Goal: Task Accomplishment & Management: Manage account settings

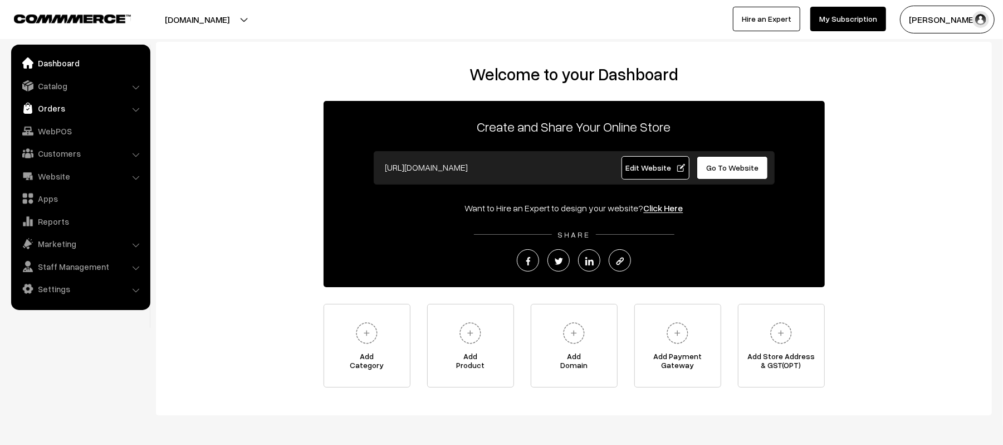
click at [56, 111] on link "Orders" at bounding box center [80, 108] width 133 height 20
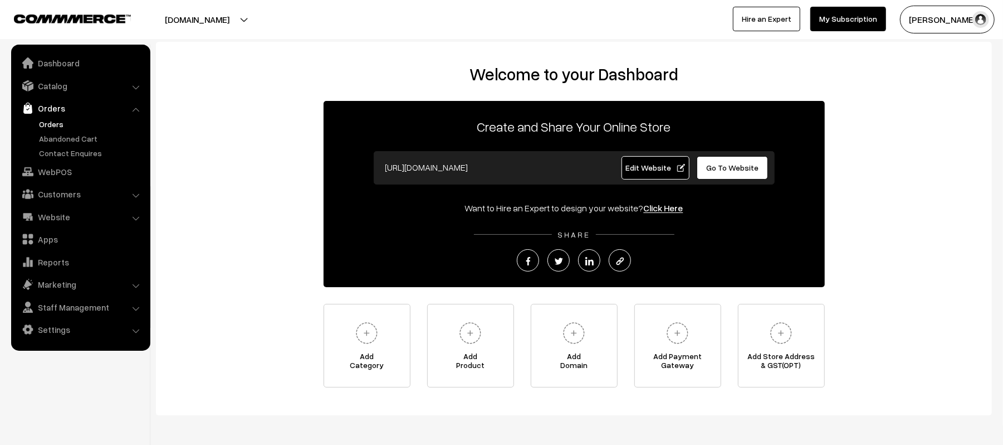
click at [56, 125] on link "Orders" at bounding box center [91, 124] width 110 height 12
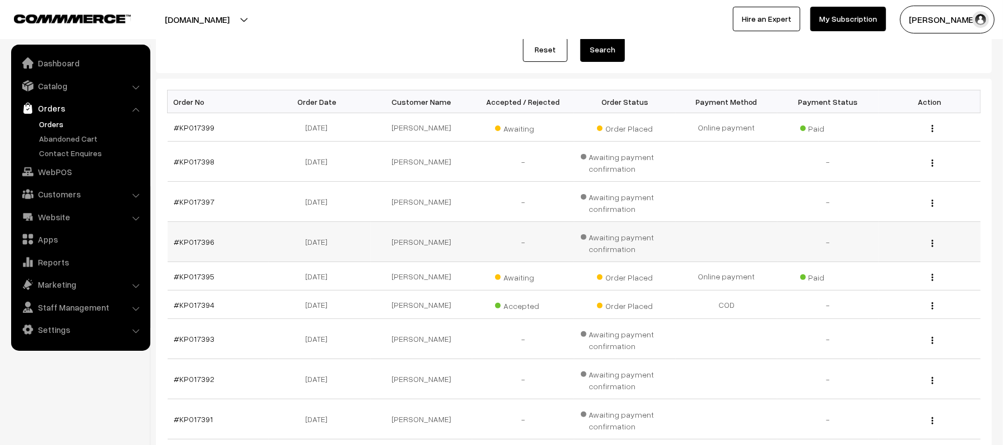
scroll to position [297, 0]
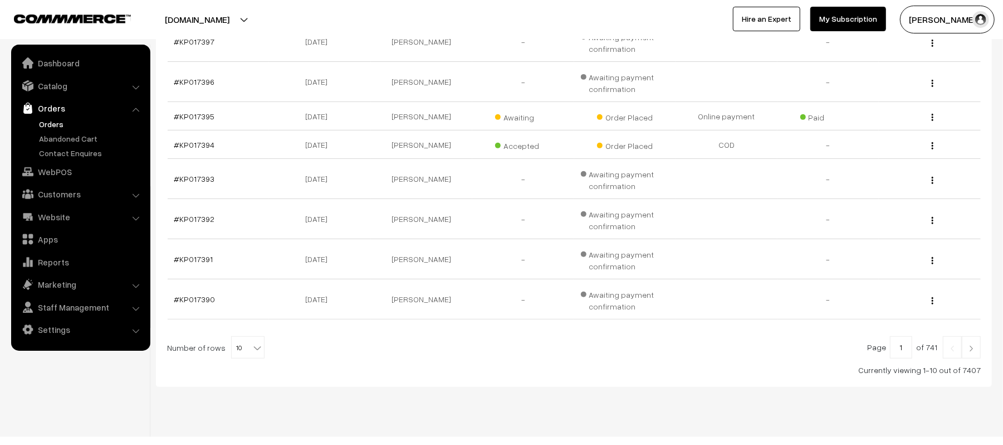
click at [981, 348] on link at bounding box center [971, 347] width 19 height 22
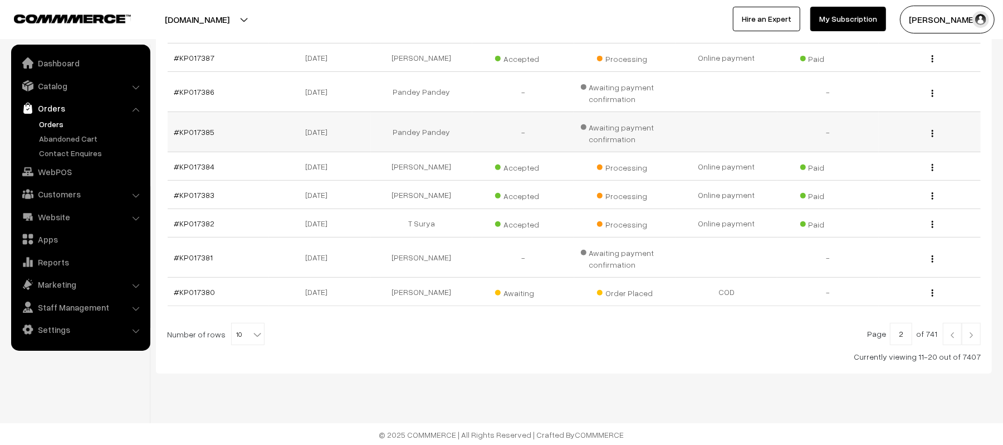
scroll to position [267, 0]
click at [976, 333] on img at bounding box center [972, 333] width 10 height 7
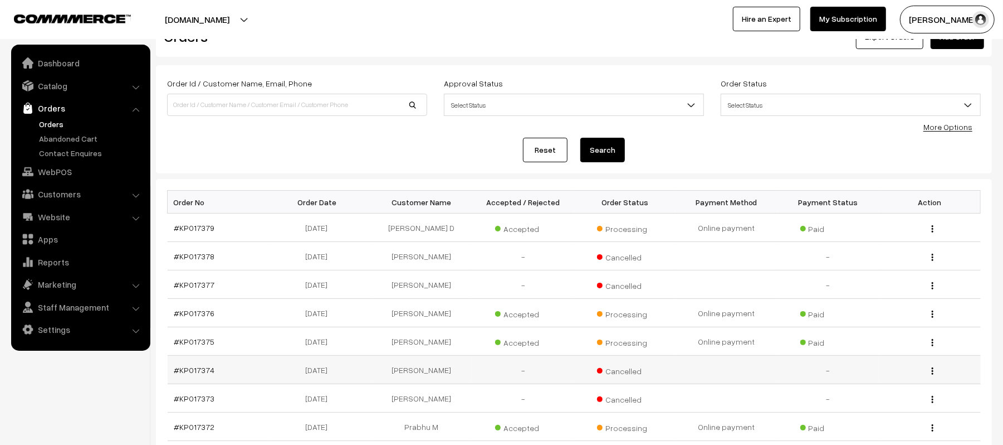
scroll to position [148, 0]
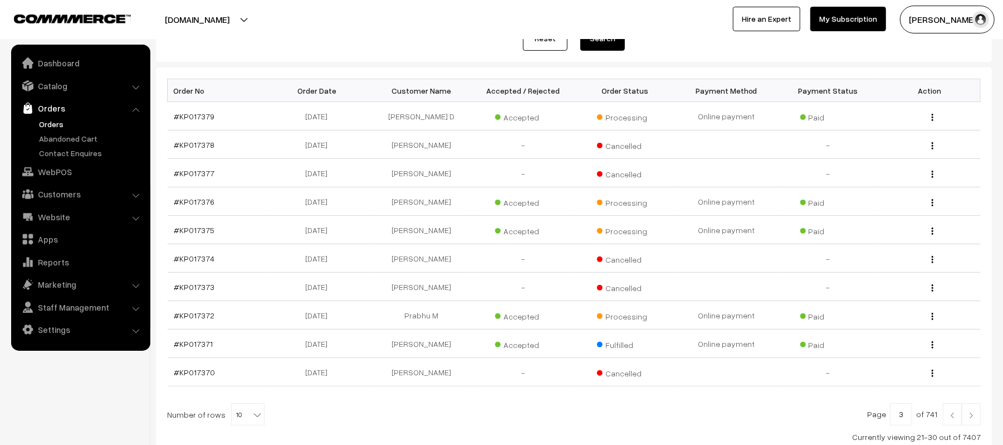
click at [971, 415] on img at bounding box center [972, 415] width 10 height 7
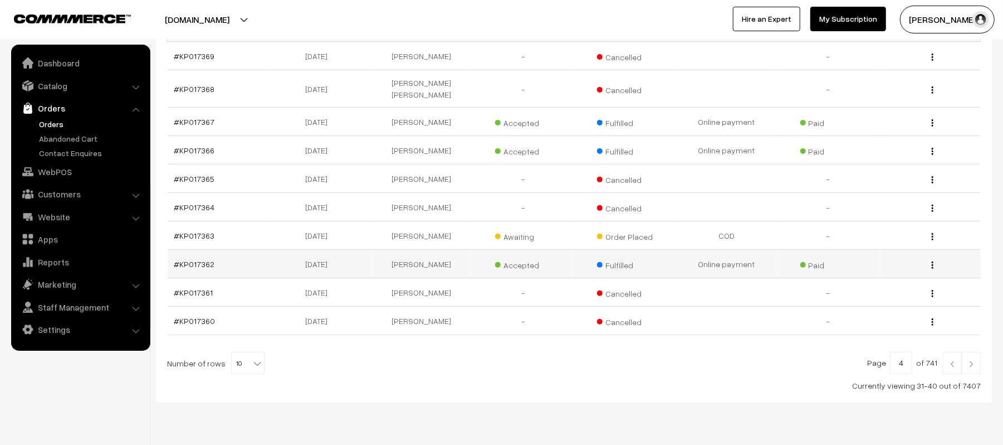
scroll to position [232, 0]
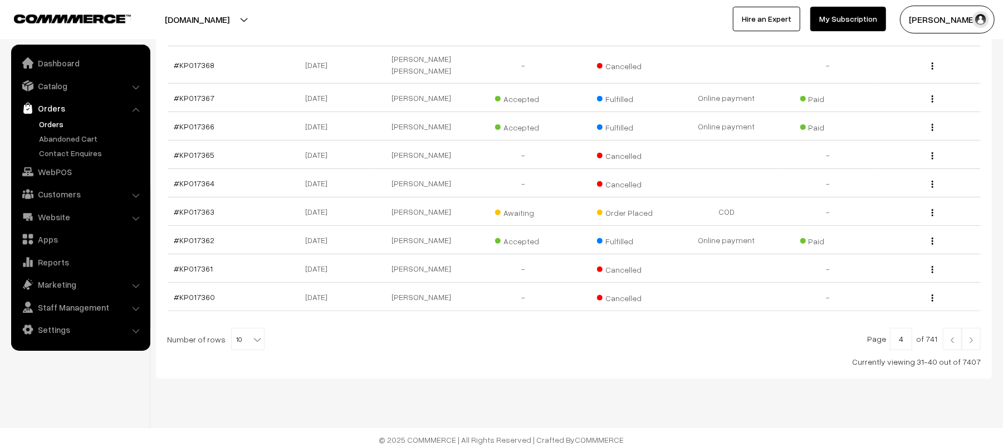
click at [972, 337] on img at bounding box center [972, 340] width 10 height 7
